Goal: Information Seeking & Learning: Learn about a topic

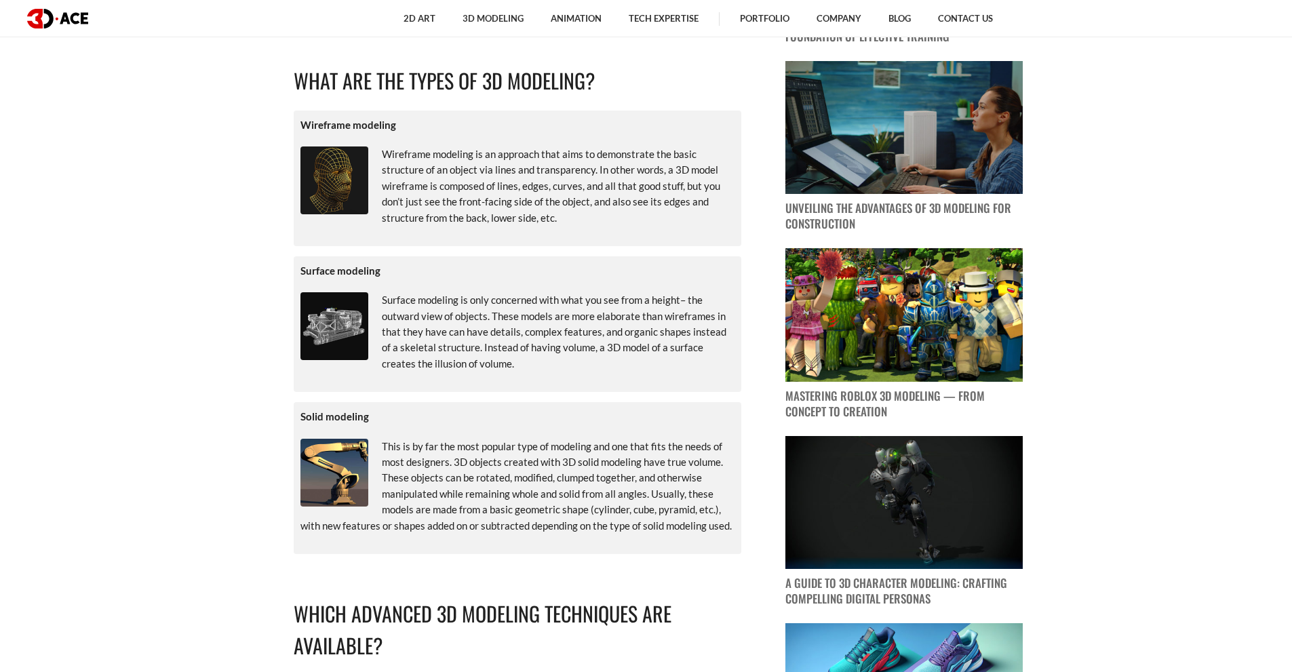
scroll to position [882, 0]
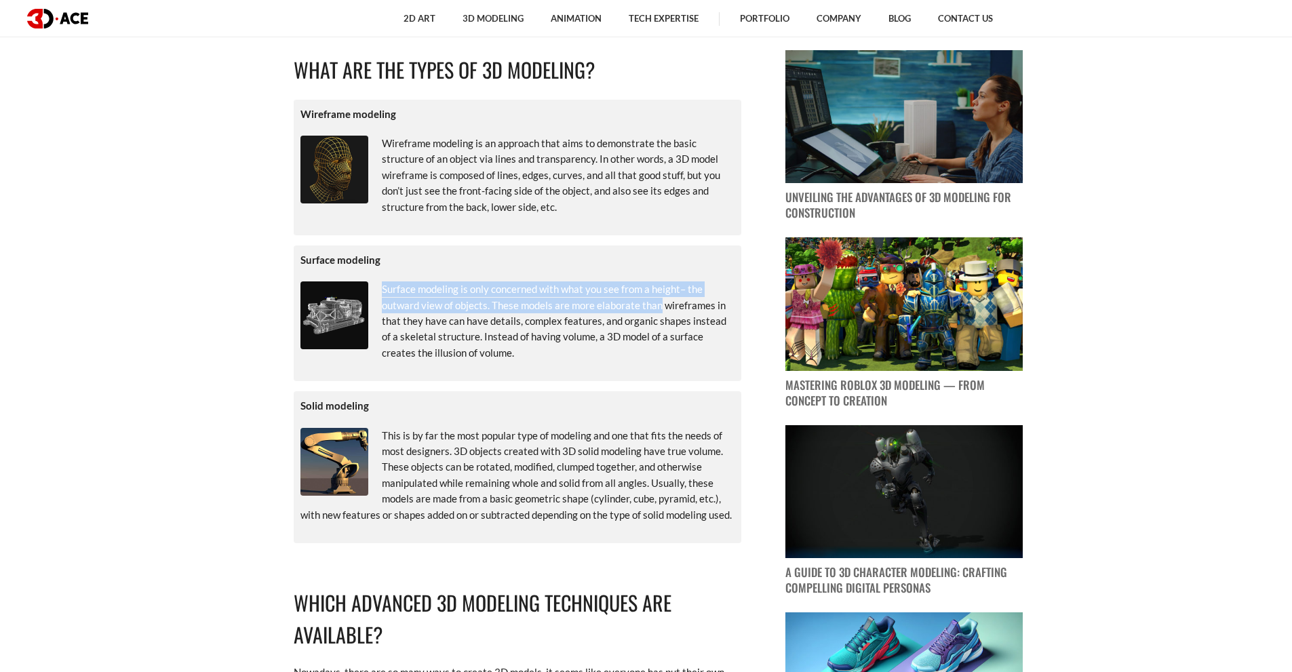
drag, startPoint x: 384, startPoint y: 292, endPoint x: 661, endPoint y: 308, distance: 277.9
click at [661, 308] on p "Surface modeling is only concerned with what you see from a height– the outward…" at bounding box center [518, 321] width 434 height 79
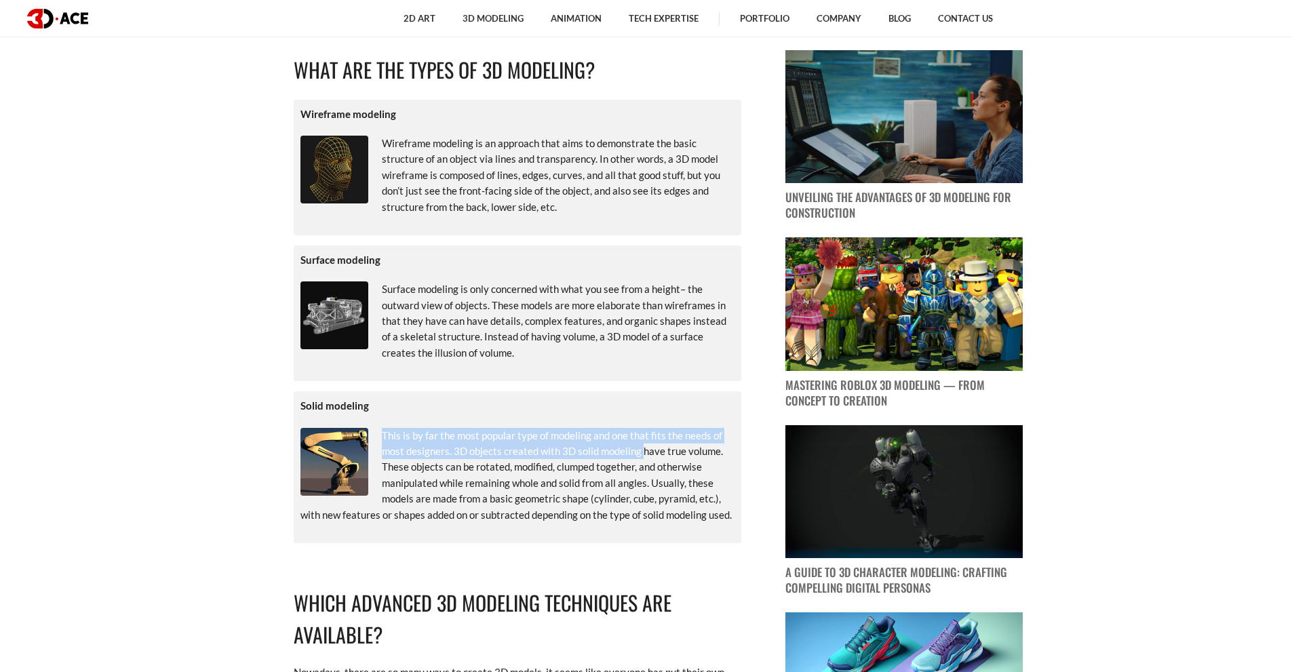
drag, startPoint x: 381, startPoint y: 436, endPoint x: 645, endPoint y: 448, distance: 264.2
click at [645, 448] on p "This is by far the most popular type of modeling and one that fits the needs of…" at bounding box center [518, 475] width 434 height 95
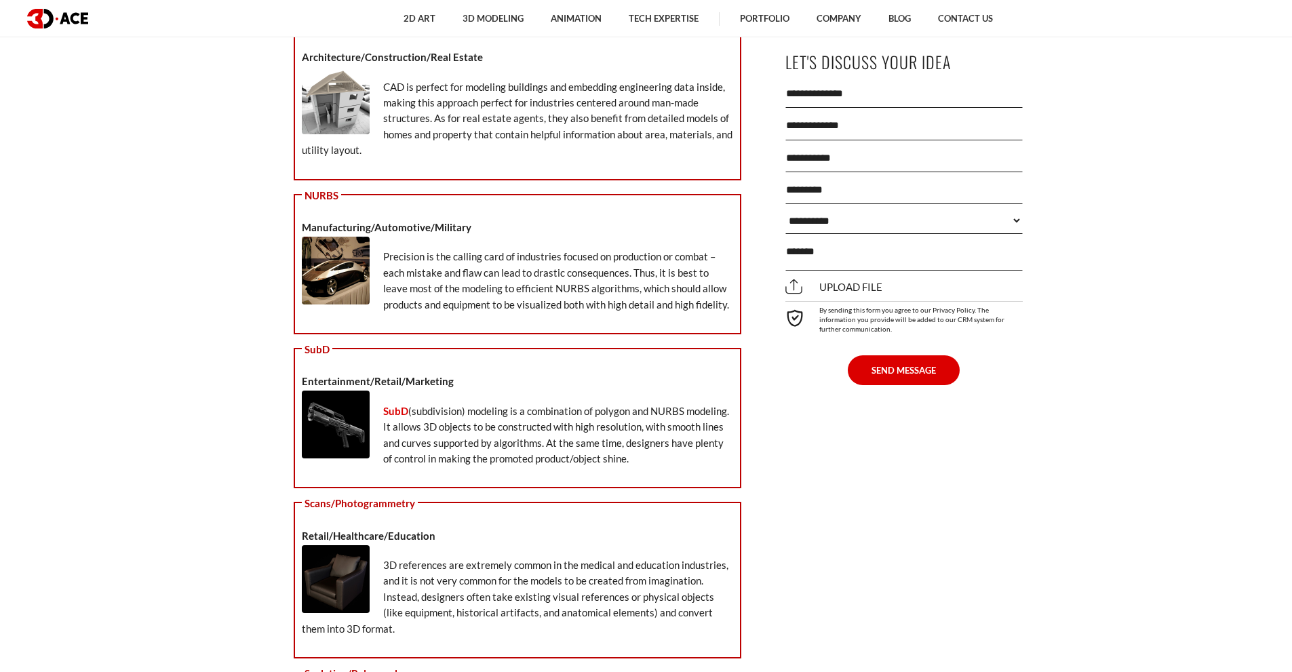
scroll to position [4274, 0]
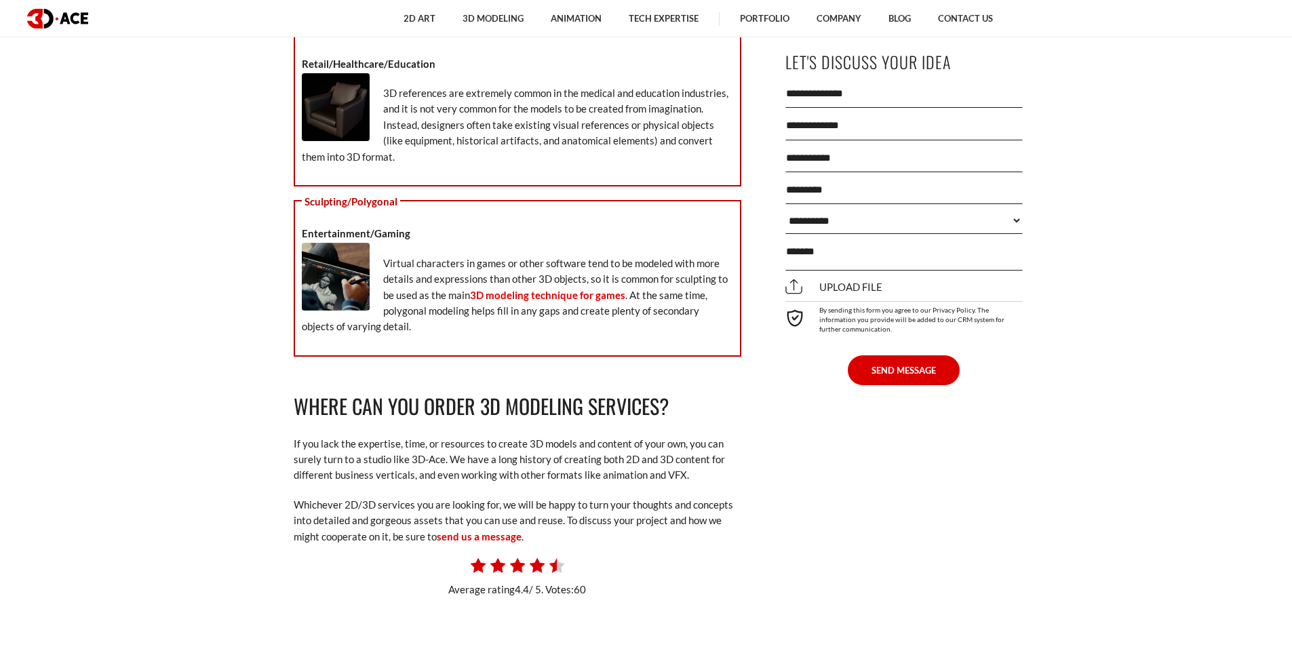
scroll to position [4749, 0]
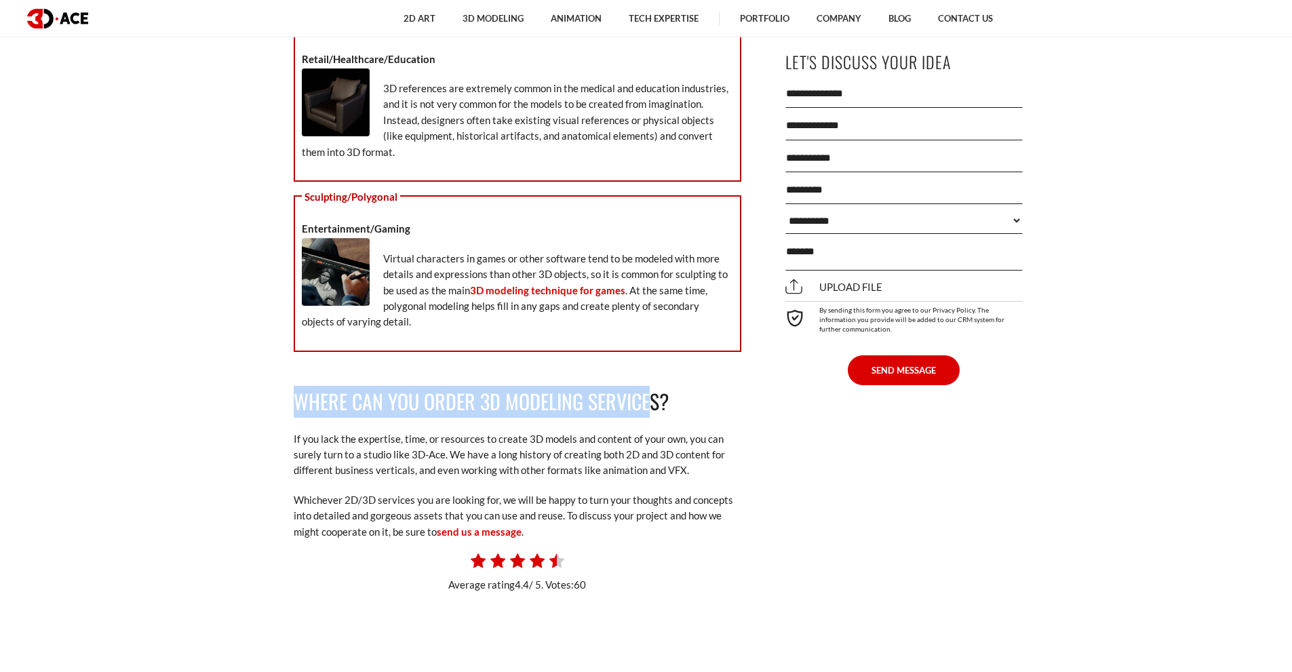
drag, startPoint x: 433, startPoint y: 399, endPoint x: 647, endPoint y: 401, distance: 213.7
click at [647, 401] on h2 "Where Can You Order 3D Modeling Services?" at bounding box center [518, 402] width 448 height 32
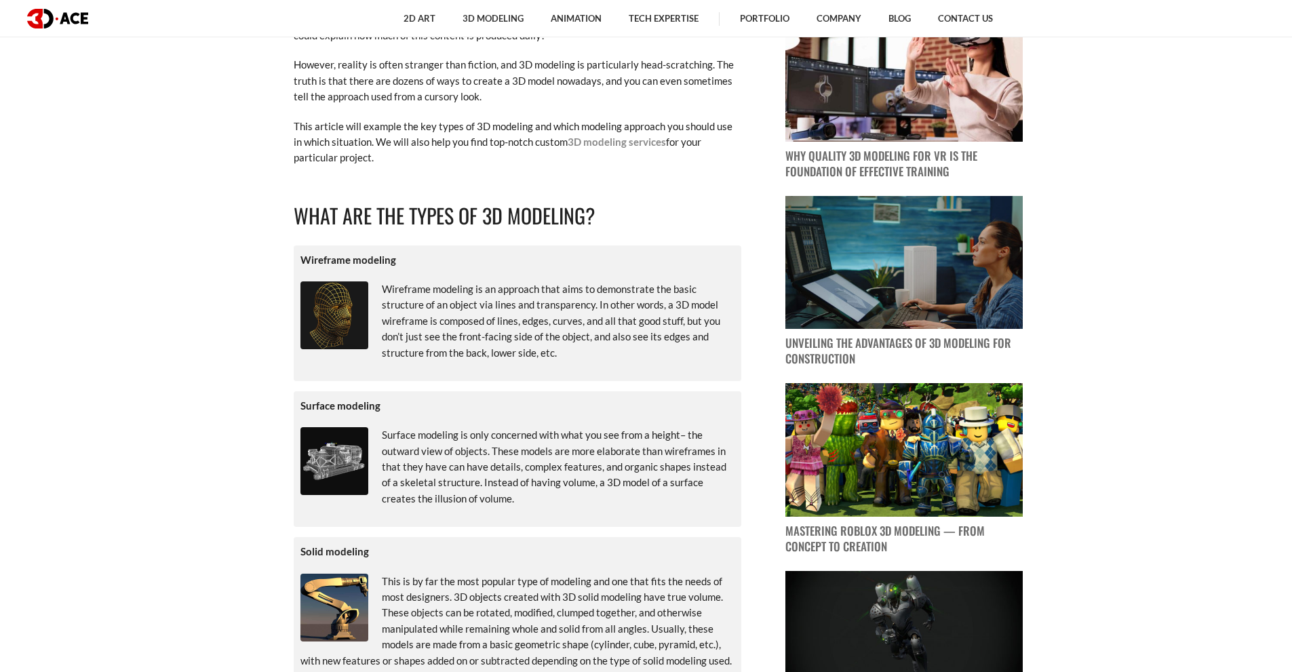
scroll to position [543, 0]
